Goal: Check status: Check status

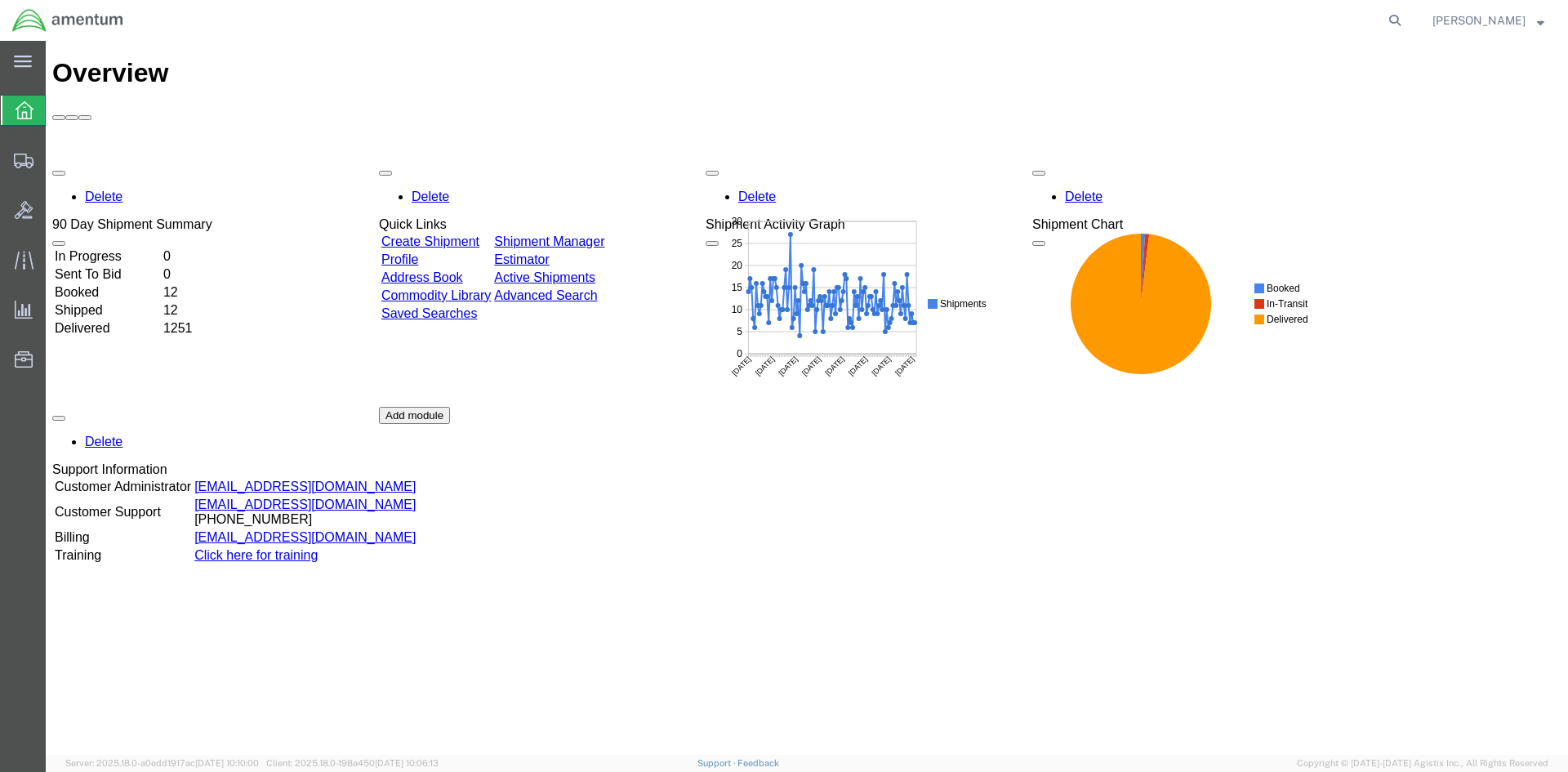
click at [108, 303] on td "Shipped" at bounding box center [107, 311] width 107 height 16
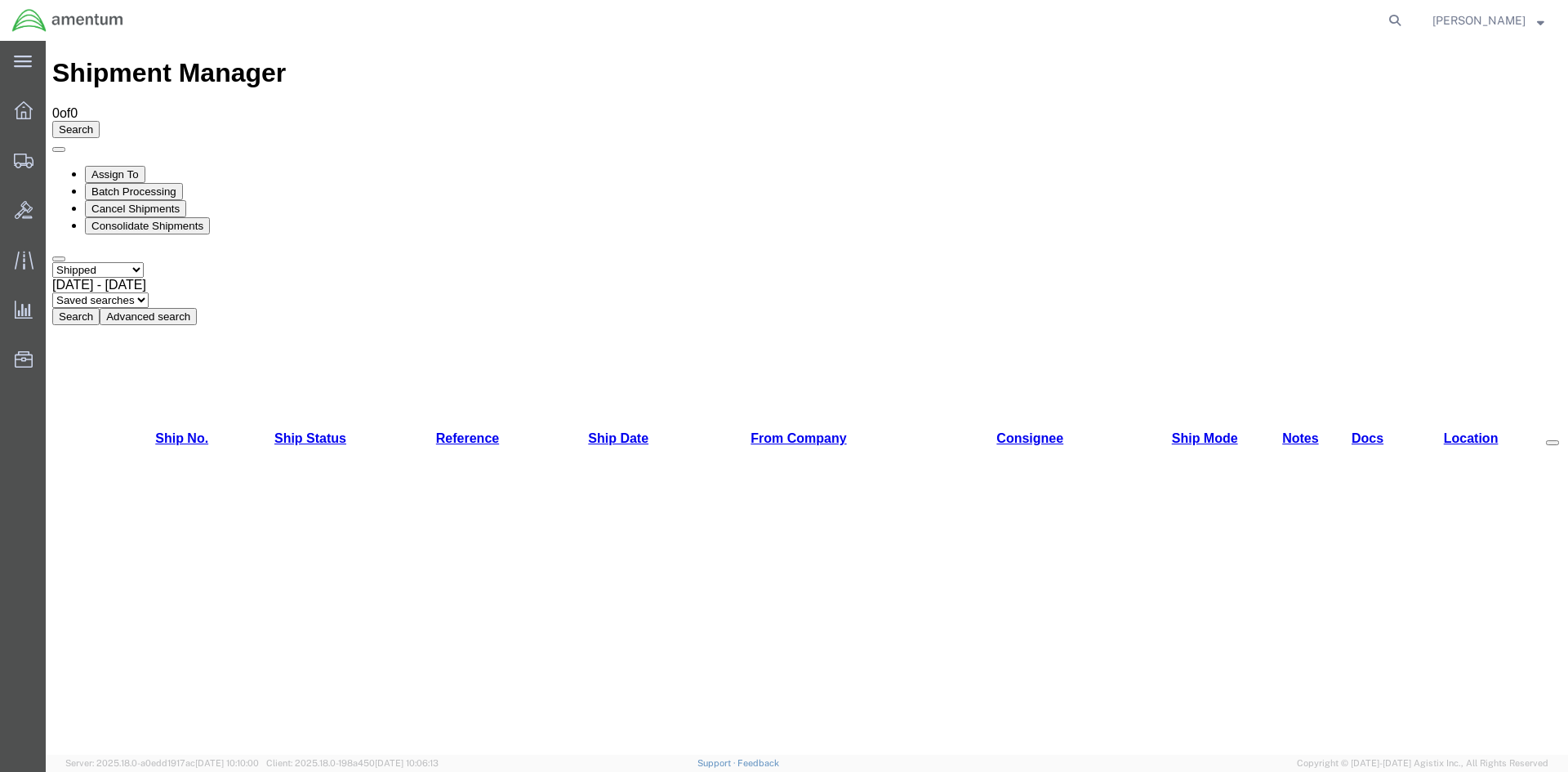
click at [99, 308] on button "Search" at bounding box center [76, 316] width 48 height 17
click at [144, 262] on select "Select status Active All Shipments Approved Booked Canceled Delivered Denied Ne…" at bounding box center [98, 270] width 91 height 16
select select "ALL"
click at [53, 262] on select "Select status Active All Shipments Approved Booked Canceled Delivered Denied Ne…" at bounding box center [98, 270] width 91 height 16
click at [99, 308] on button "Search" at bounding box center [76, 316] width 48 height 17
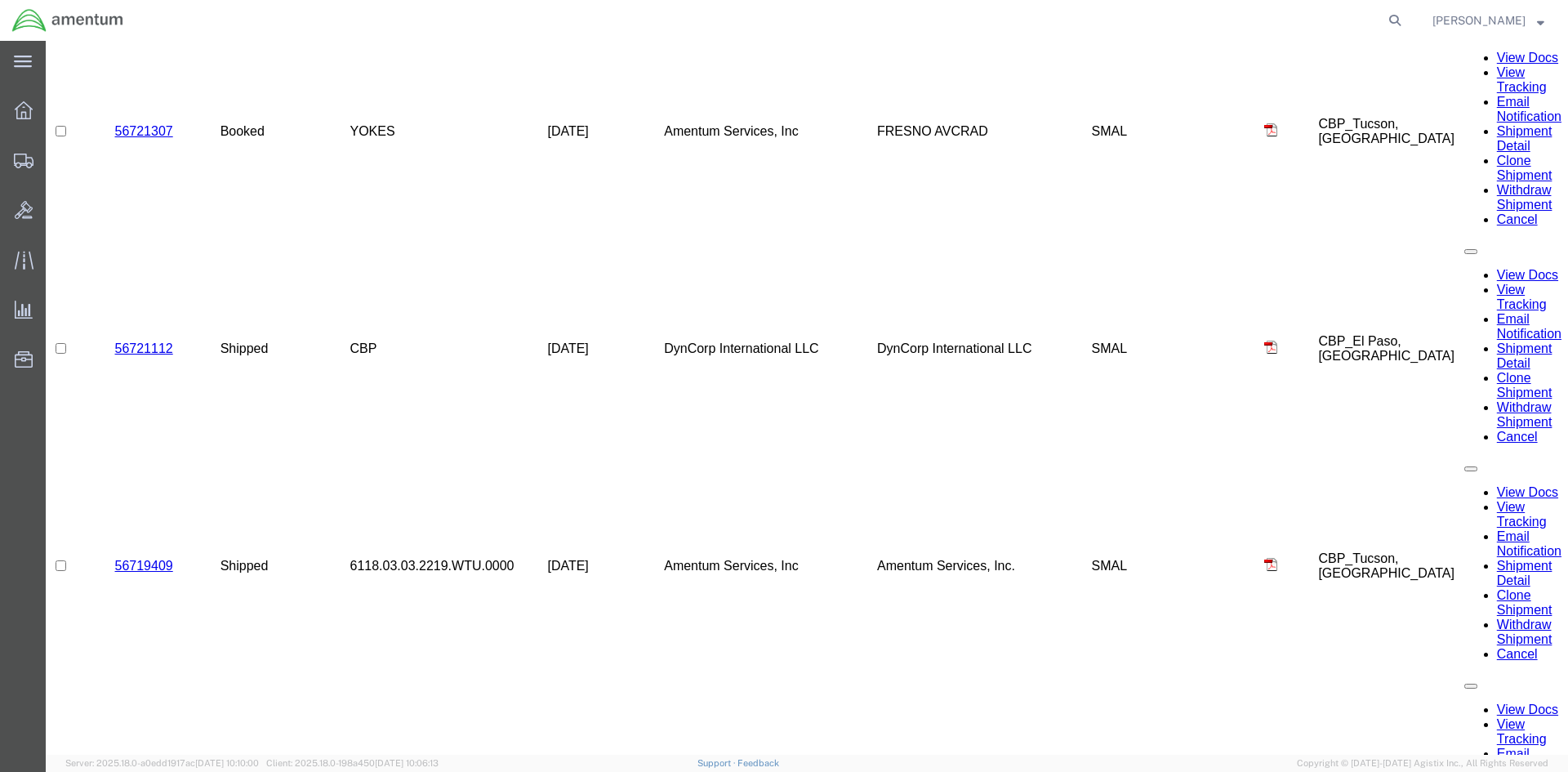
scroll to position [2322, 0]
